Goal: Task Accomplishment & Management: Manage account settings

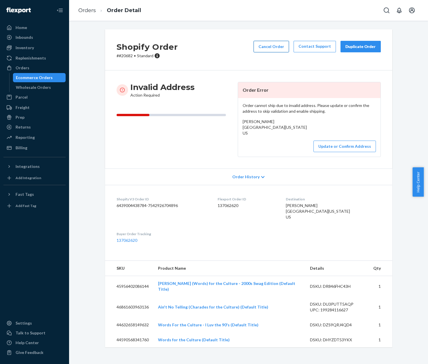
click at [284, 51] on button "Cancel Order" at bounding box center [270, 47] width 35 height 12
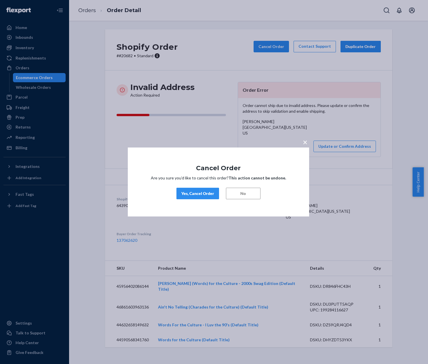
click at [204, 191] on div "Yes, Cancel Order" at bounding box center [197, 194] width 33 height 6
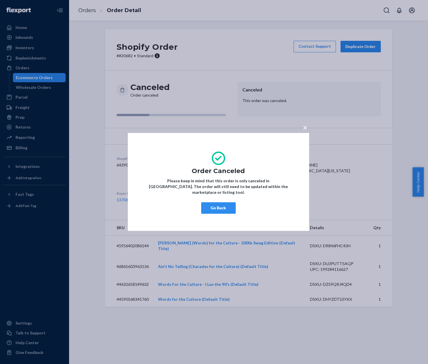
click at [217, 202] on button "Go Back" at bounding box center [218, 208] width 35 height 12
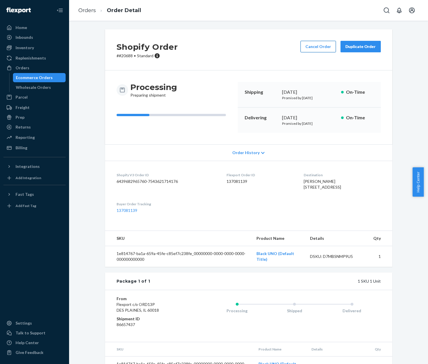
click at [317, 46] on button "Cancel Order" at bounding box center [317, 47] width 35 height 12
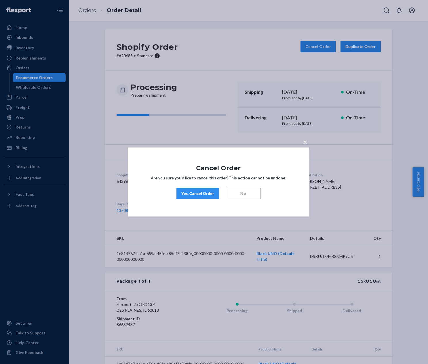
click at [199, 195] on div "Yes, Cancel Order" at bounding box center [197, 194] width 33 height 6
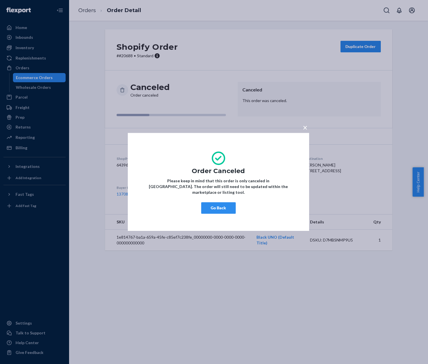
click at [225, 204] on button "Go Back" at bounding box center [218, 208] width 35 height 12
